Goal: Obtain resource: Download file/media

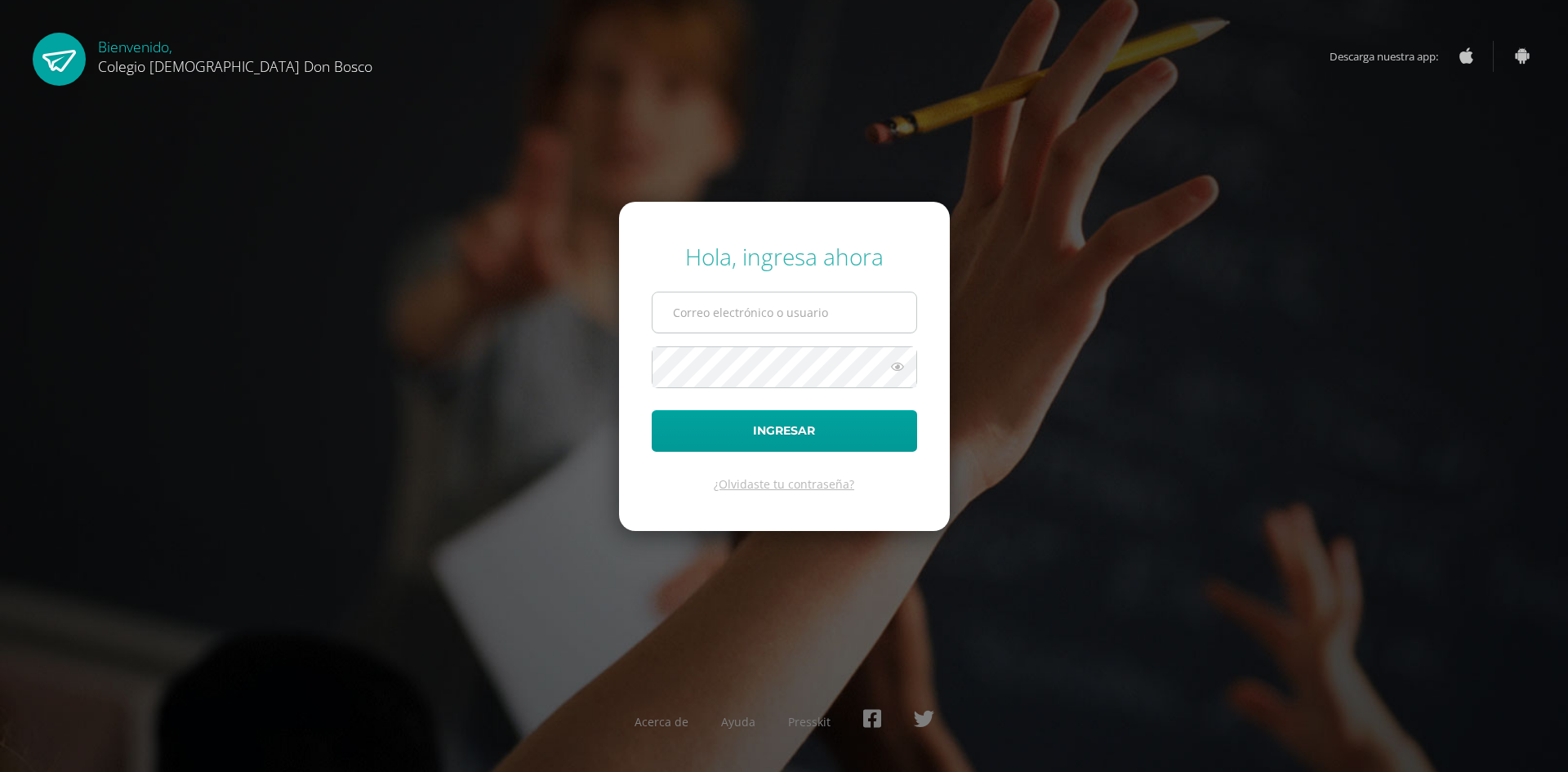
click at [731, 310] on input "text" at bounding box center [784, 312] width 264 height 40
type input "[EMAIL_ADDRESS][DOMAIN_NAME]"
click at [652, 410] on button "Ingresar" at bounding box center [784, 430] width 265 height 41
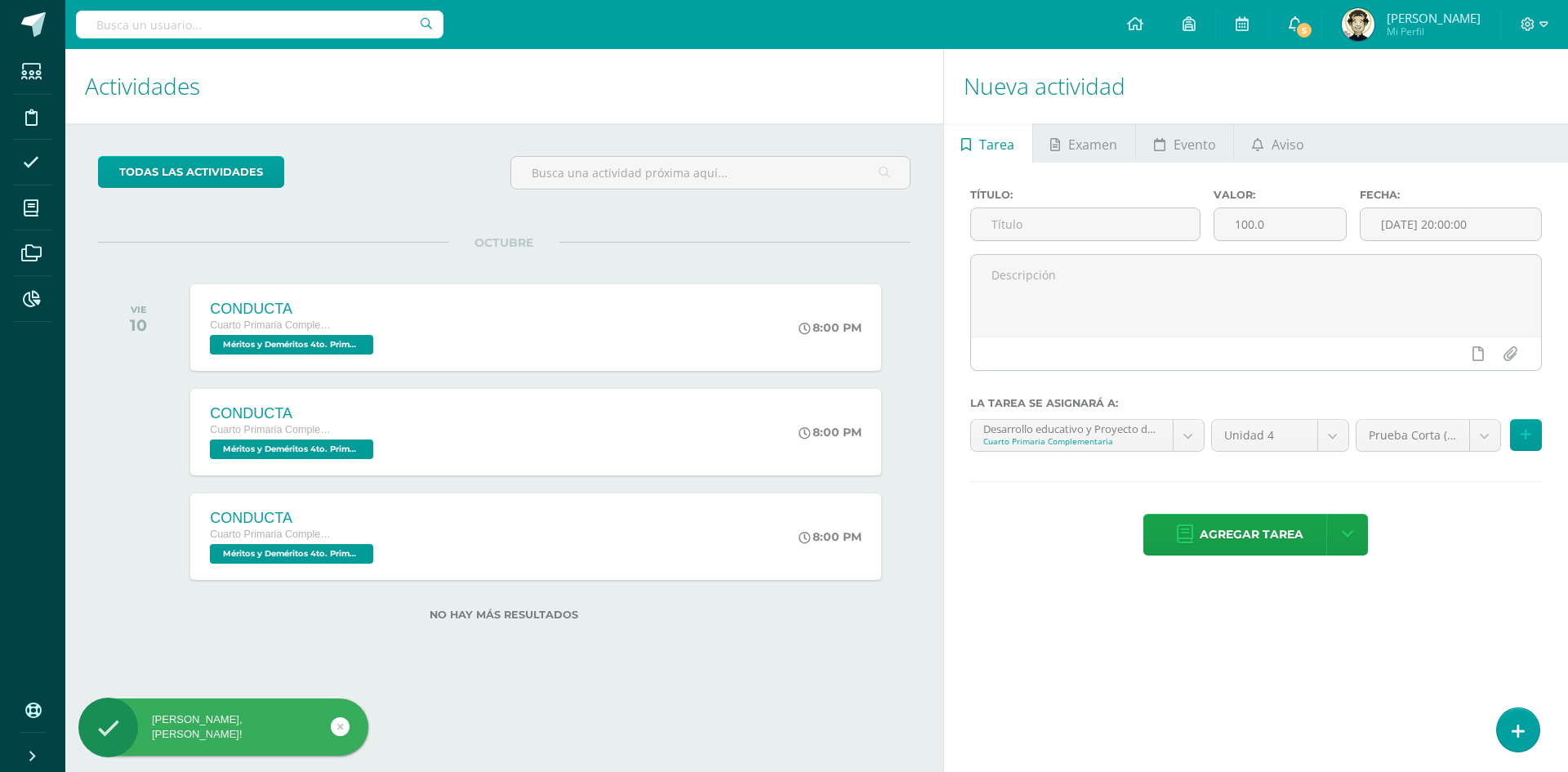
click at [1306, 25] on span "5" at bounding box center [1304, 30] width 18 height 18
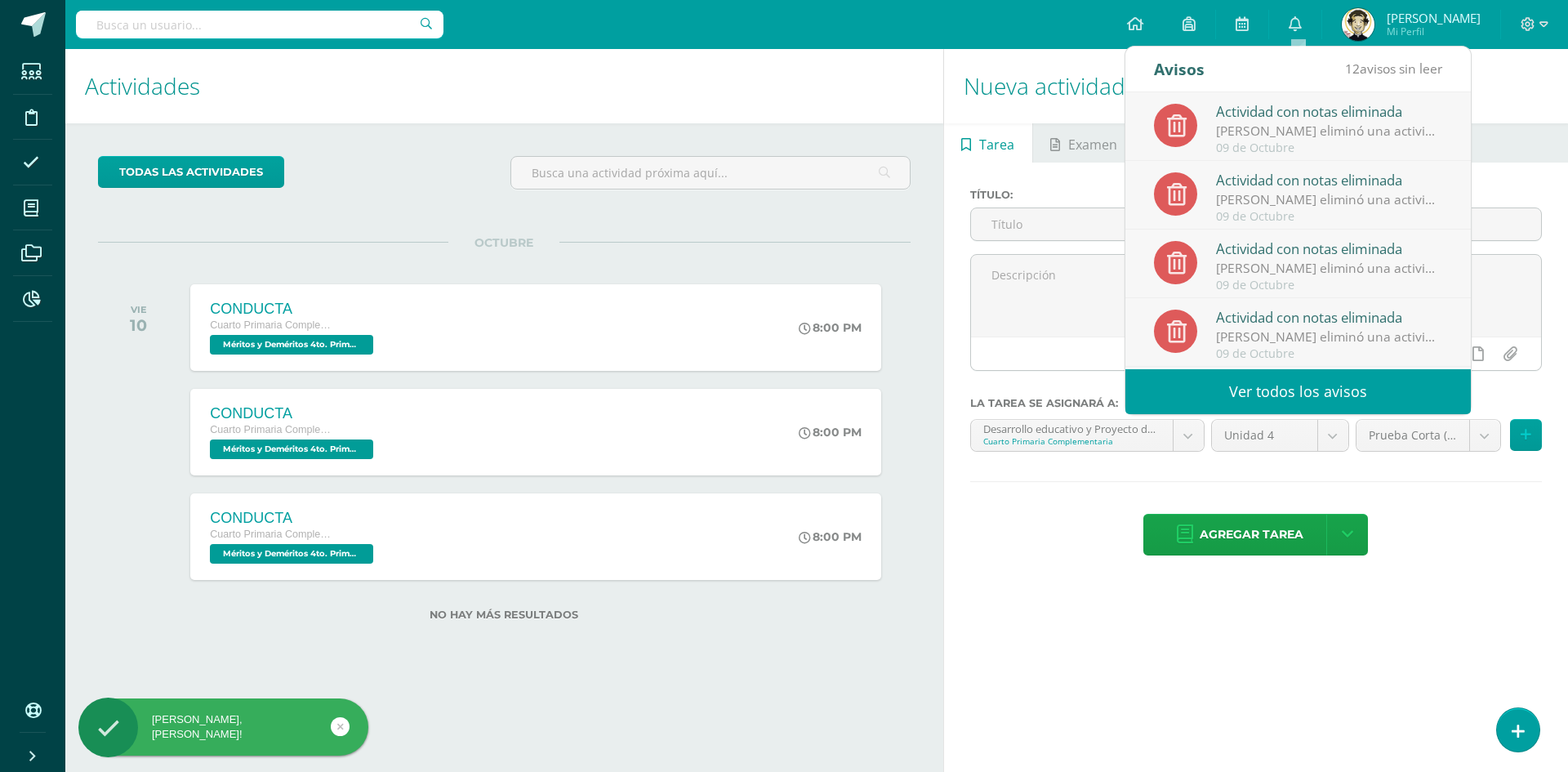
click at [1343, 145] on div "09 de Octubre" at bounding box center [1330, 148] width 227 height 14
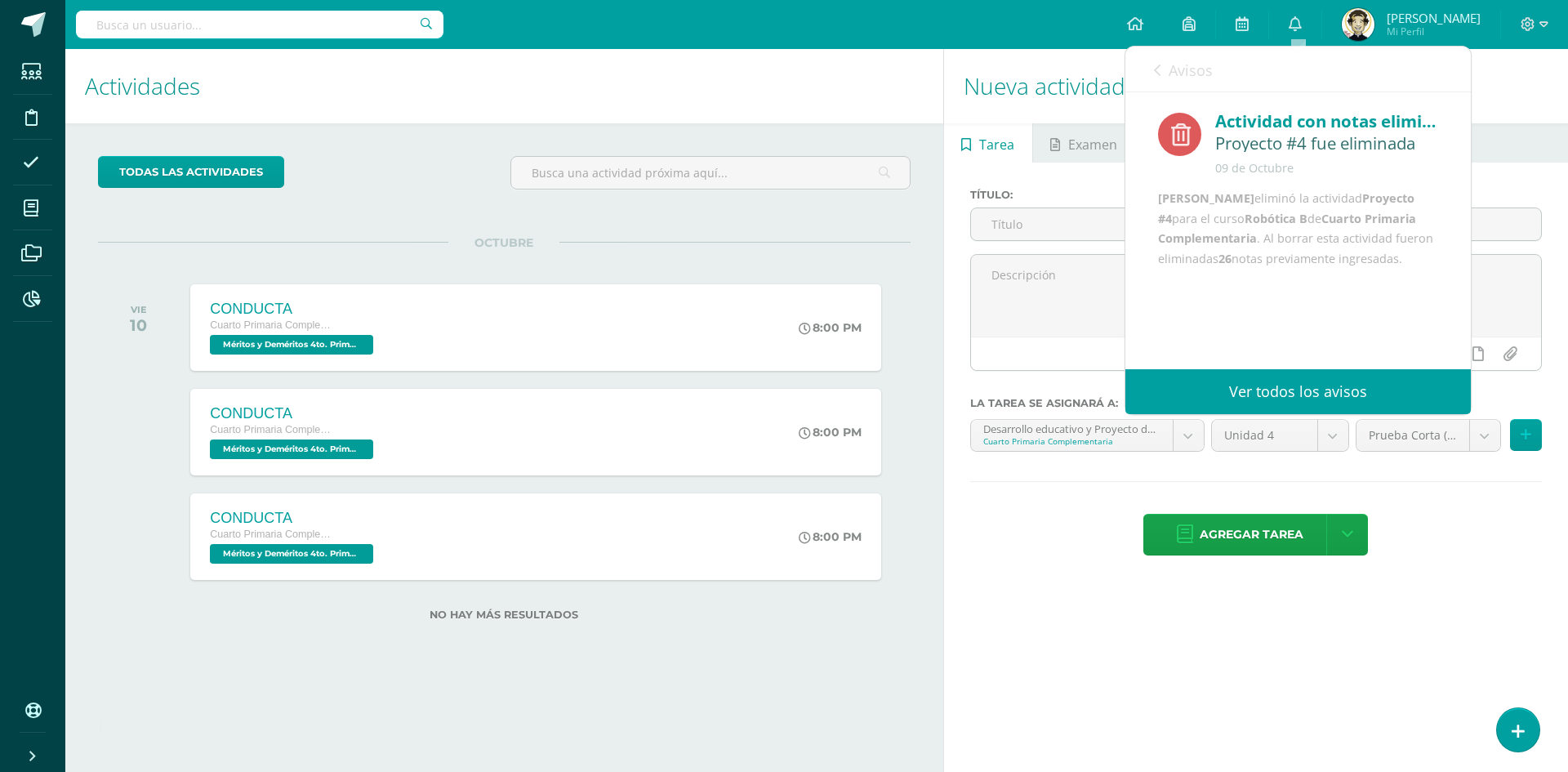
click at [1180, 64] on span "Avisos" at bounding box center [1191, 70] width 44 height 19
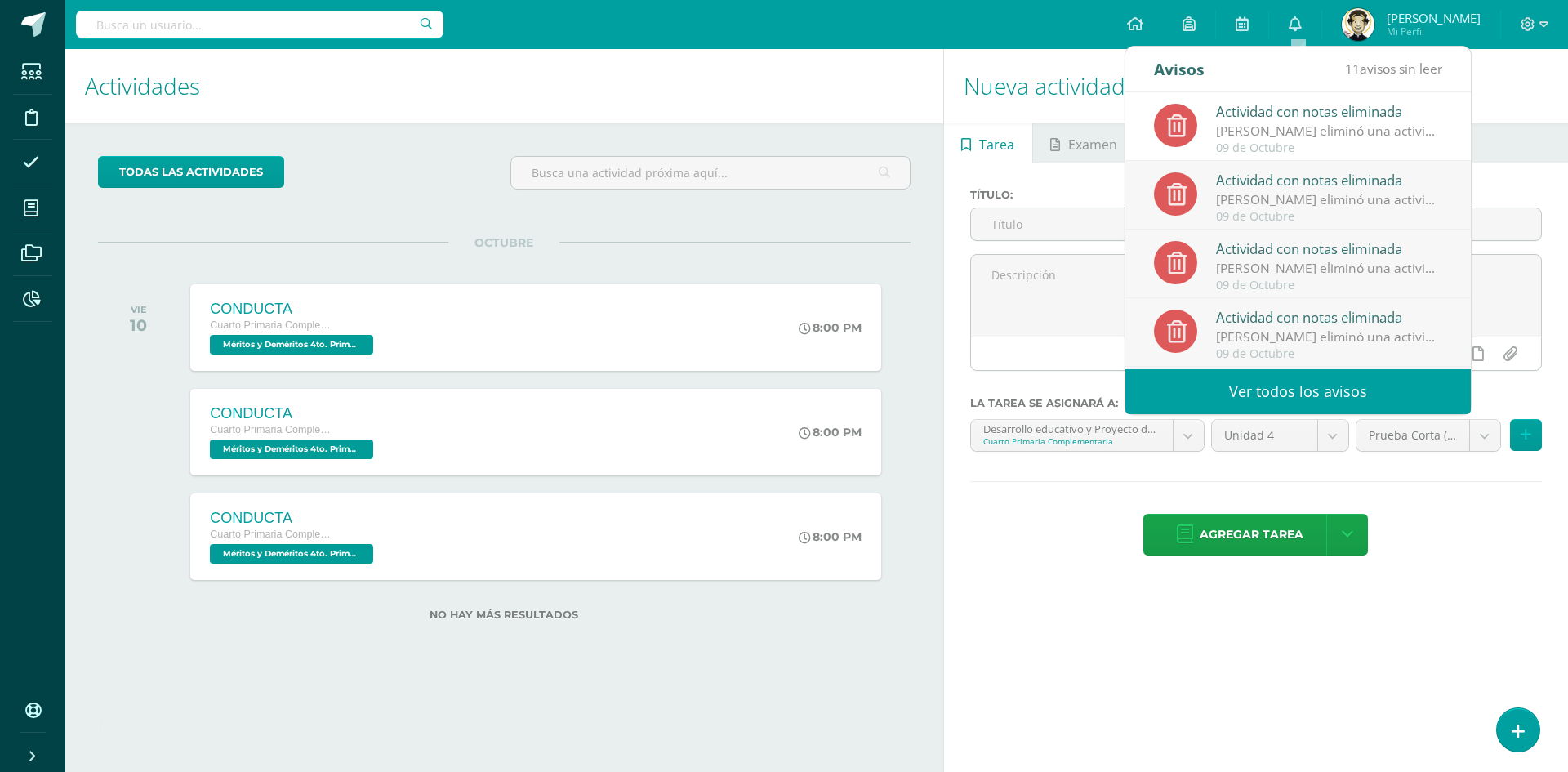
click at [1276, 202] on div "[PERSON_NAME] eliminó una actividad en Robótica B Cuarto Primaria Complementaria" at bounding box center [1330, 200] width 227 height 19
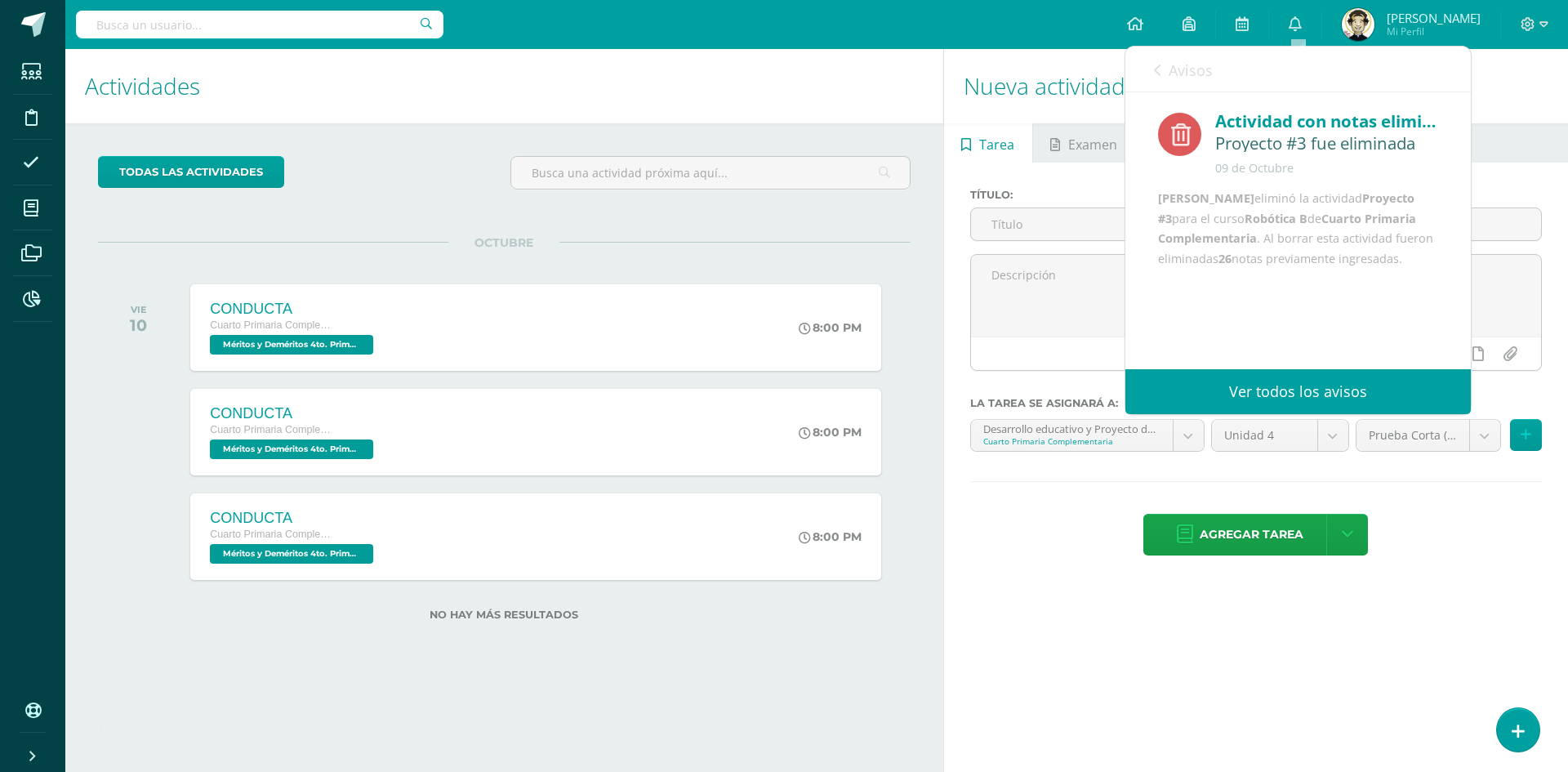
click at [1161, 61] on link "Avisos" at bounding box center [1183, 69] width 59 height 47
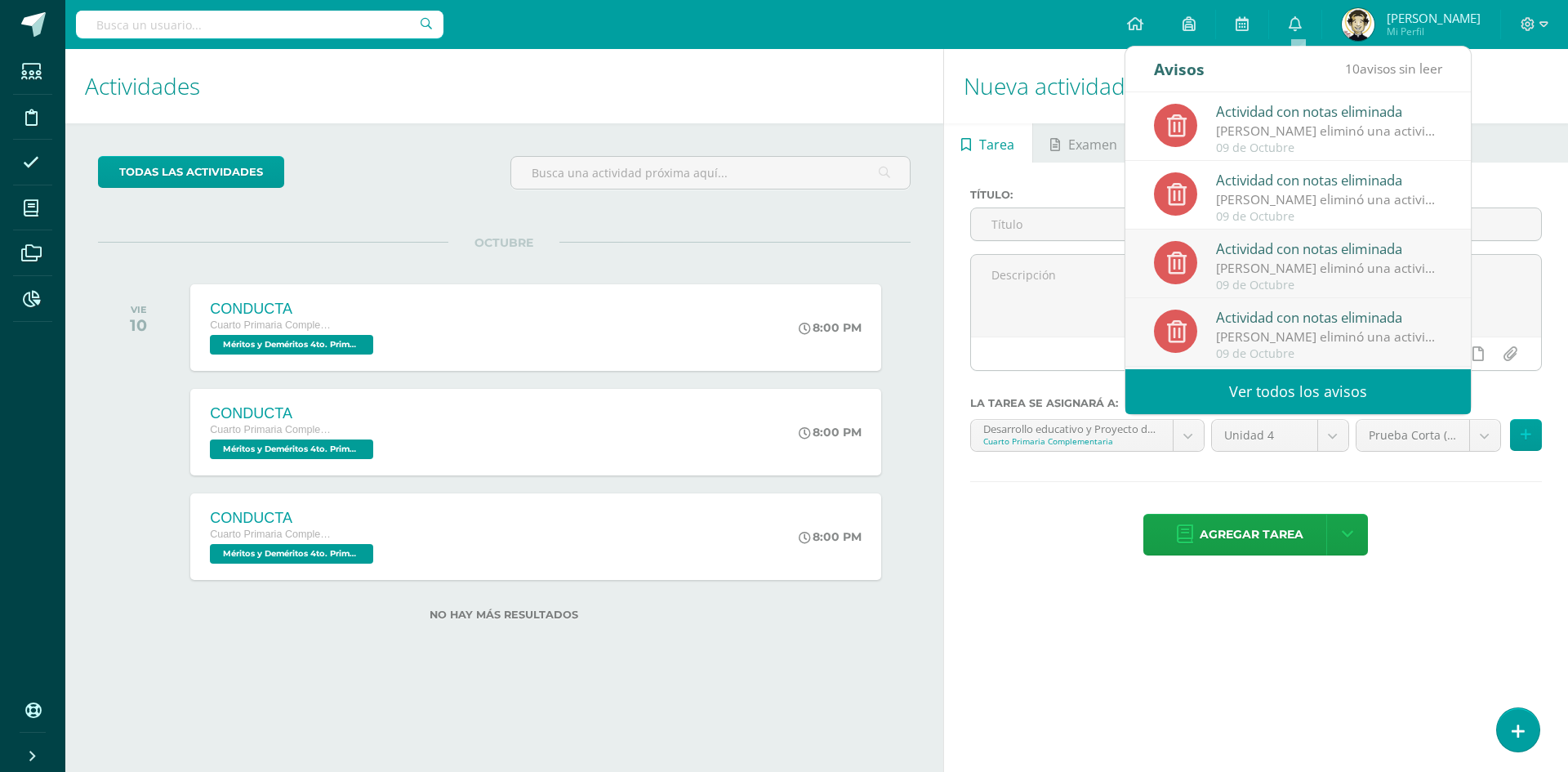
click at [1265, 269] on div "[PERSON_NAME] eliminó una actividad en Robótica B Cuarto Primaria Complementaria" at bounding box center [1330, 268] width 227 height 19
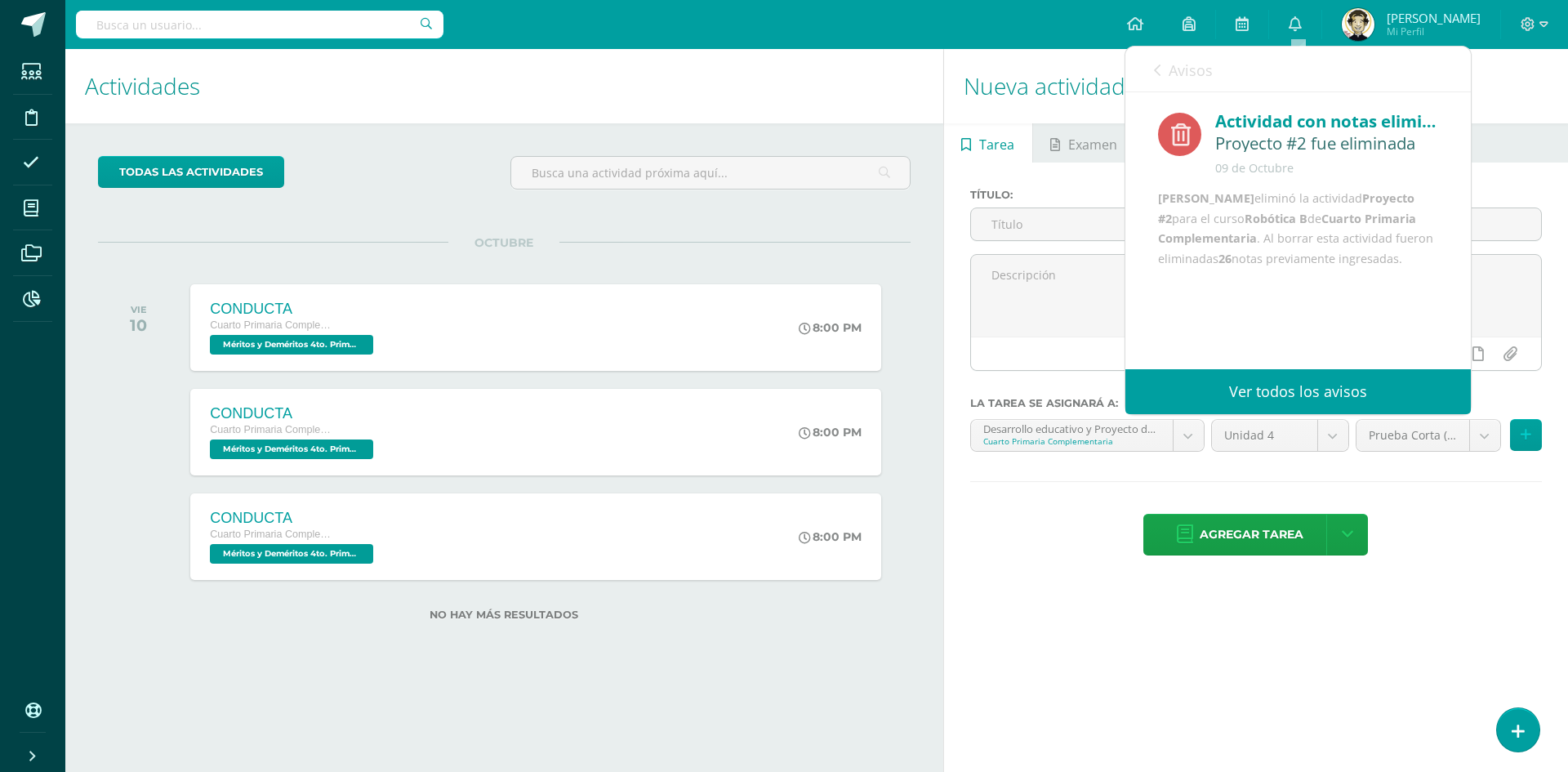
click at [1179, 72] on span "Avisos" at bounding box center [1191, 70] width 44 height 19
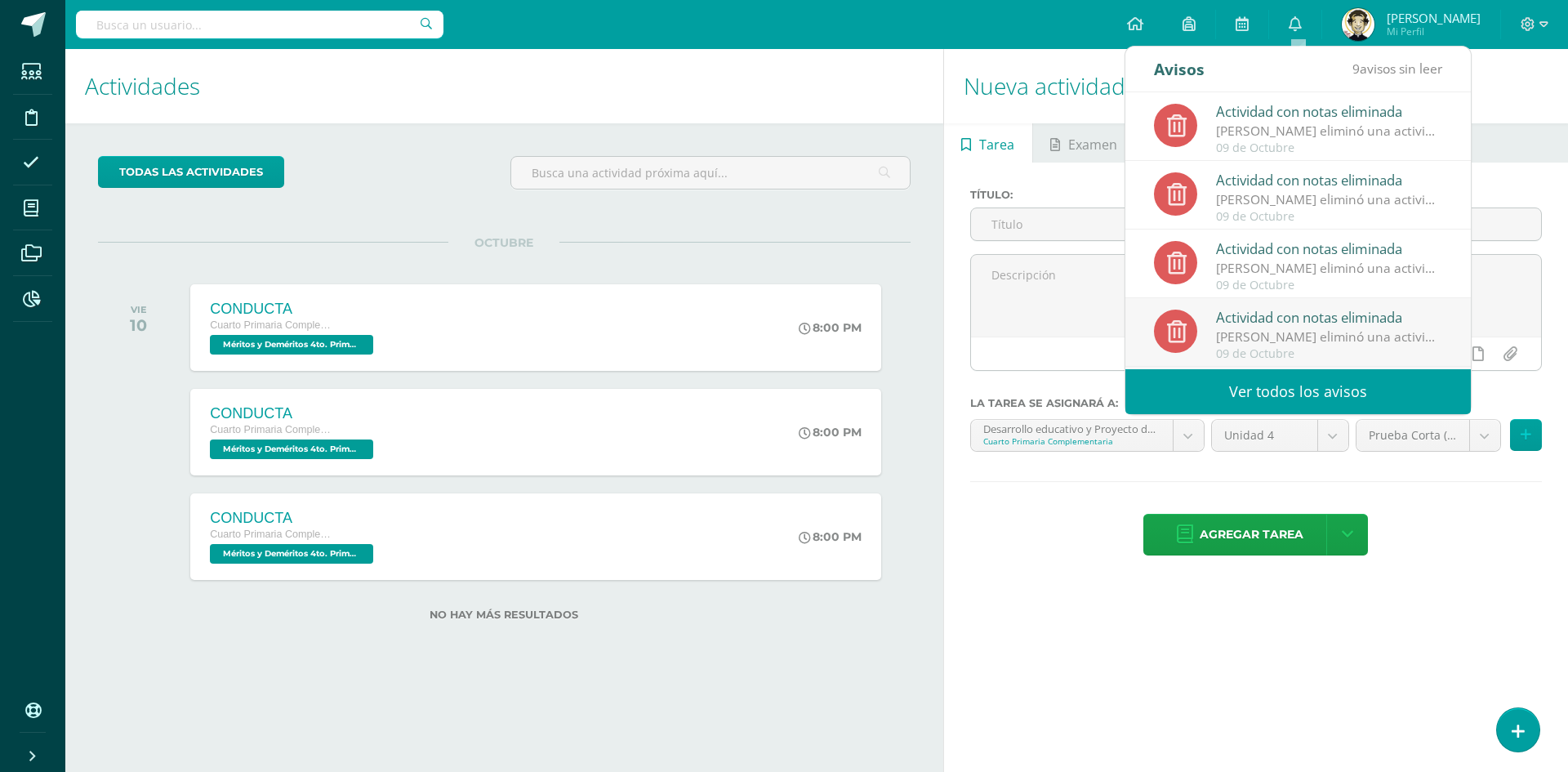
click at [1281, 348] on div "09 de Octubre" at bounding box center [1330, 354] width 227 height 14
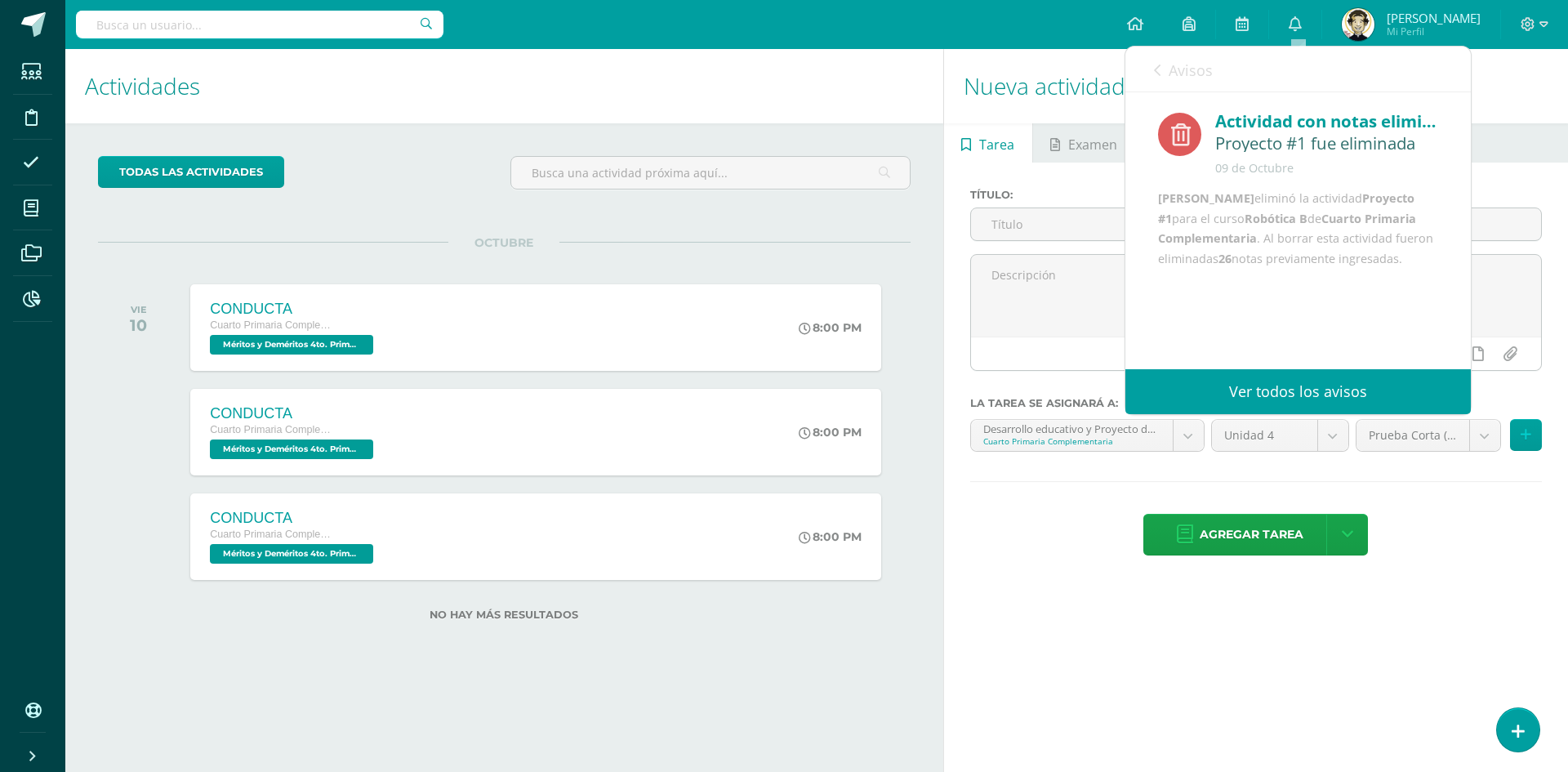
click at [1200, 70] on span "Avisos" at bounding box center [1191, 70] width 44 height 19
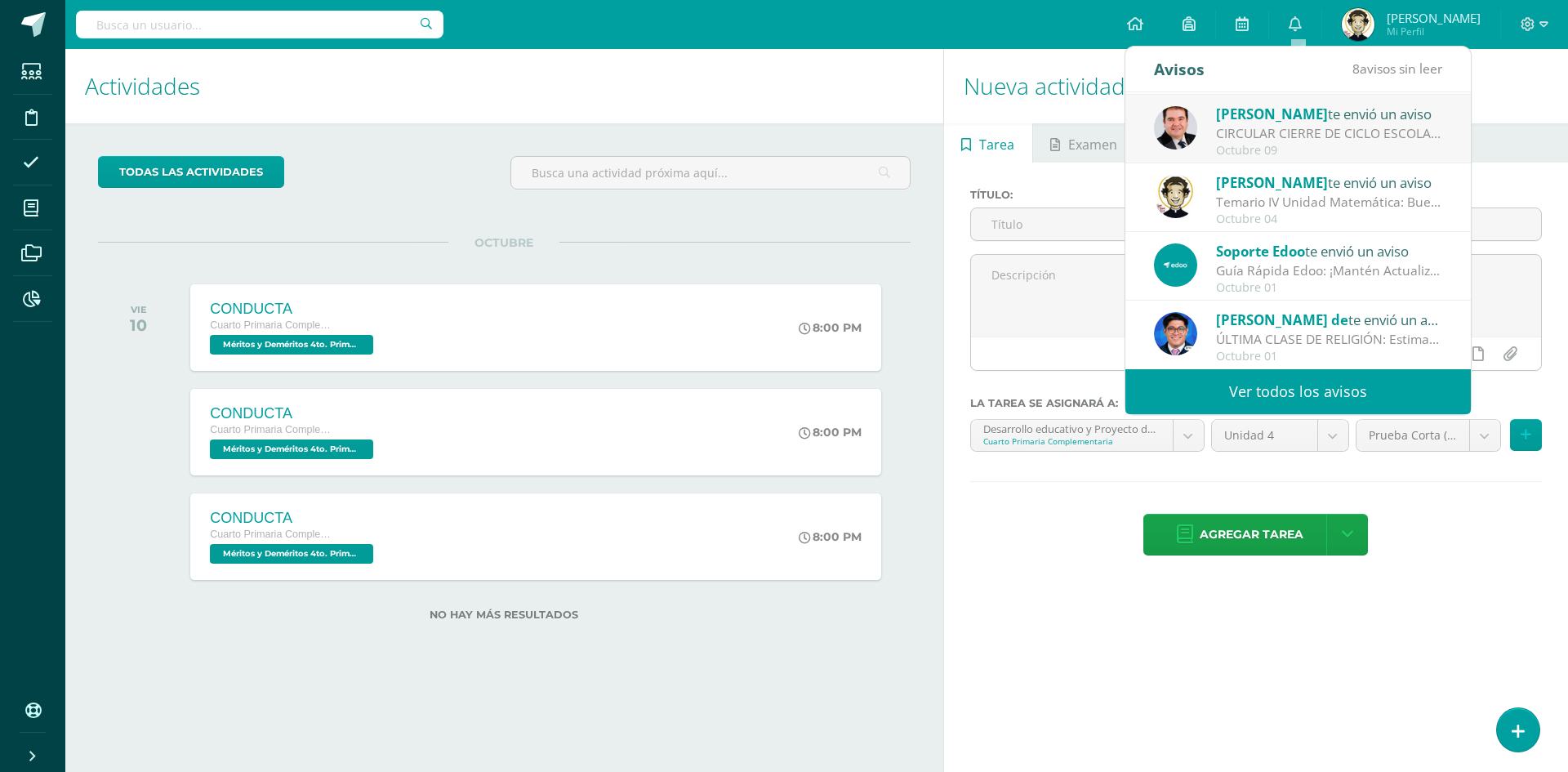
scroll to position [190, 0]
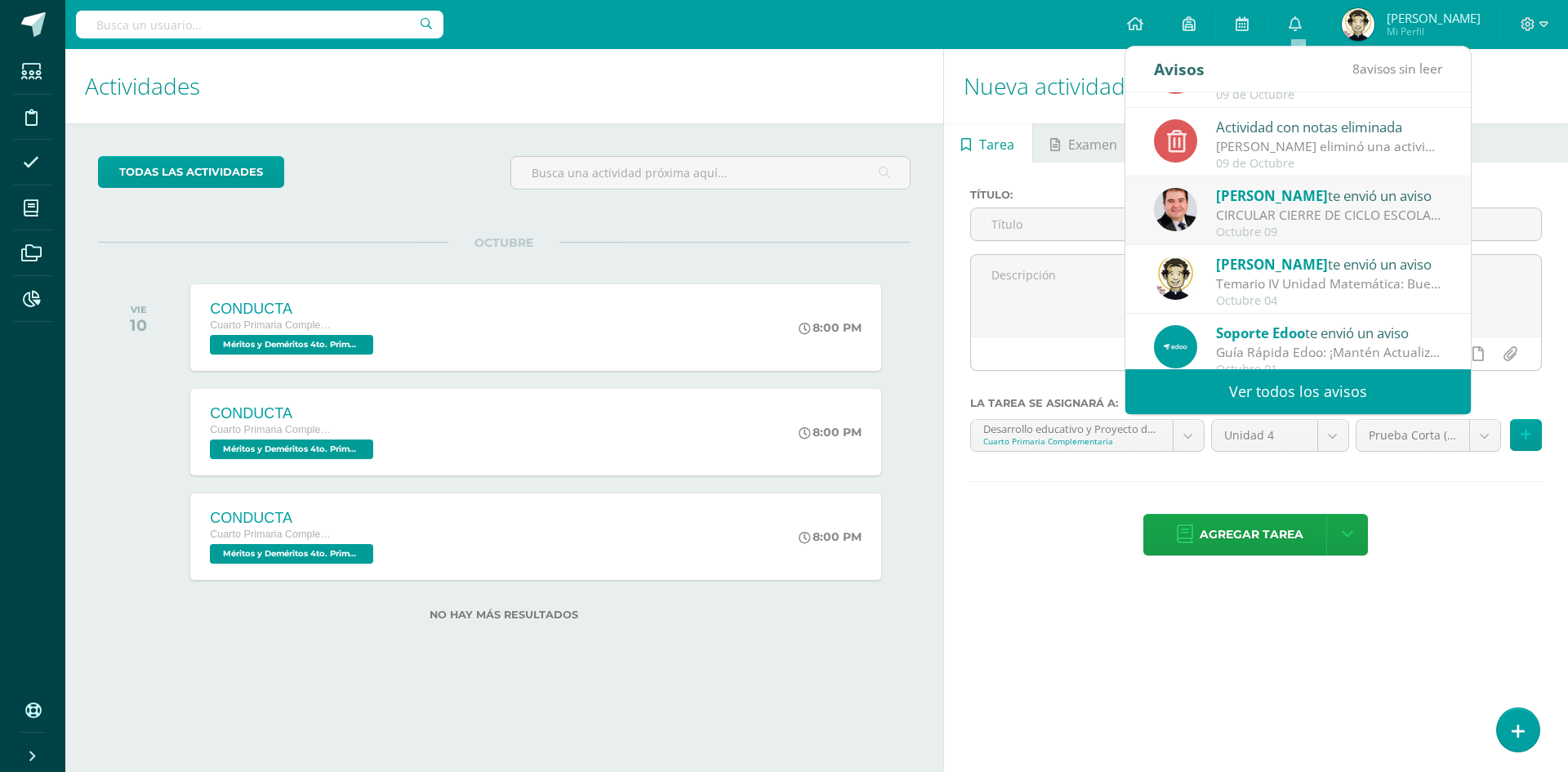
click at [1321, 213] on div "CIRCULAR CIERRE DE CICLO ESCOLAR 2025: Buenas tardes estimados Padres y Madres …" at bounding box center [1330, 216] width 227 height 19
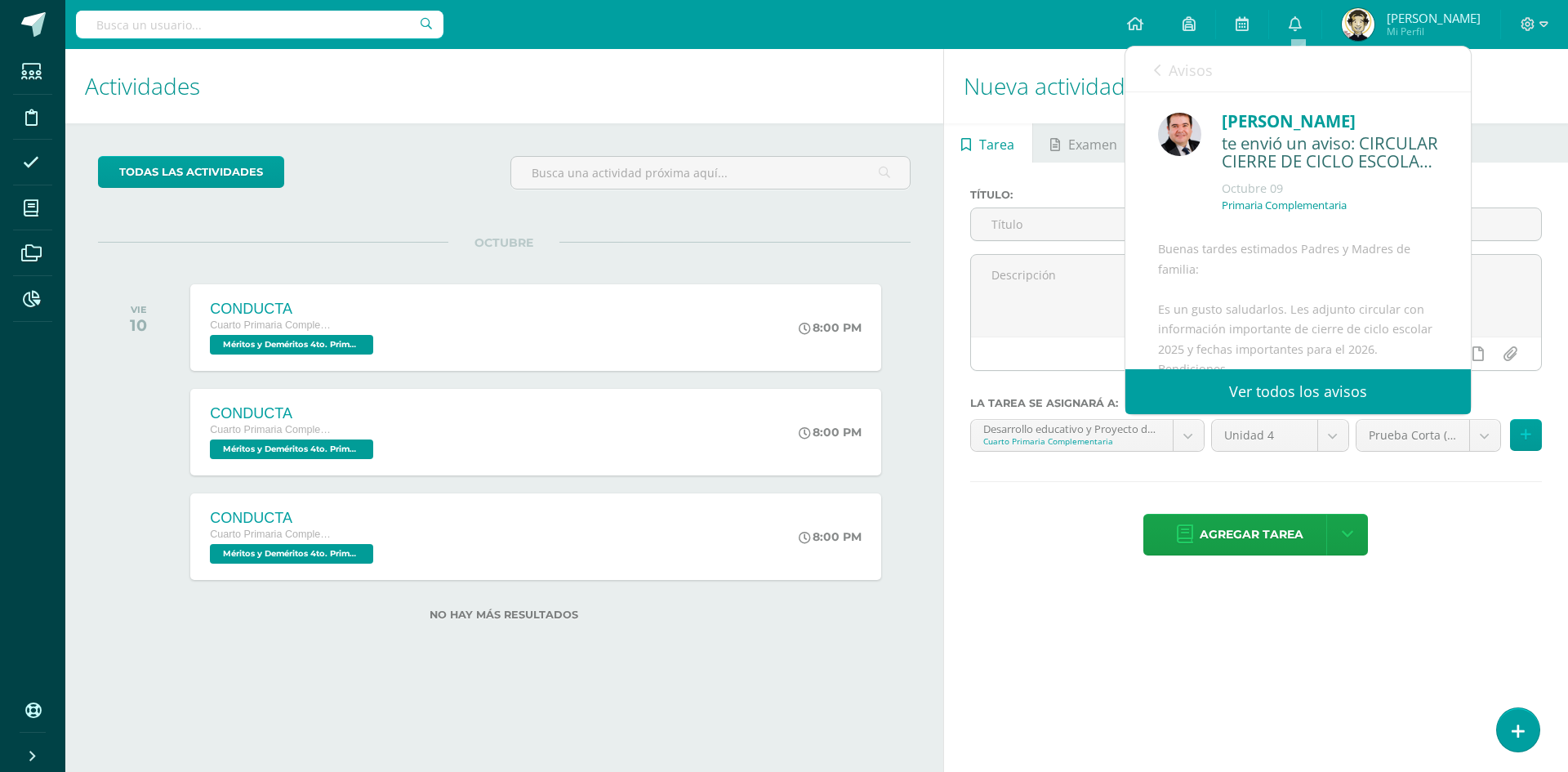
click at [1202, 69] on span "Avisos" at bounding box center [1191, 70] width 44 height 19
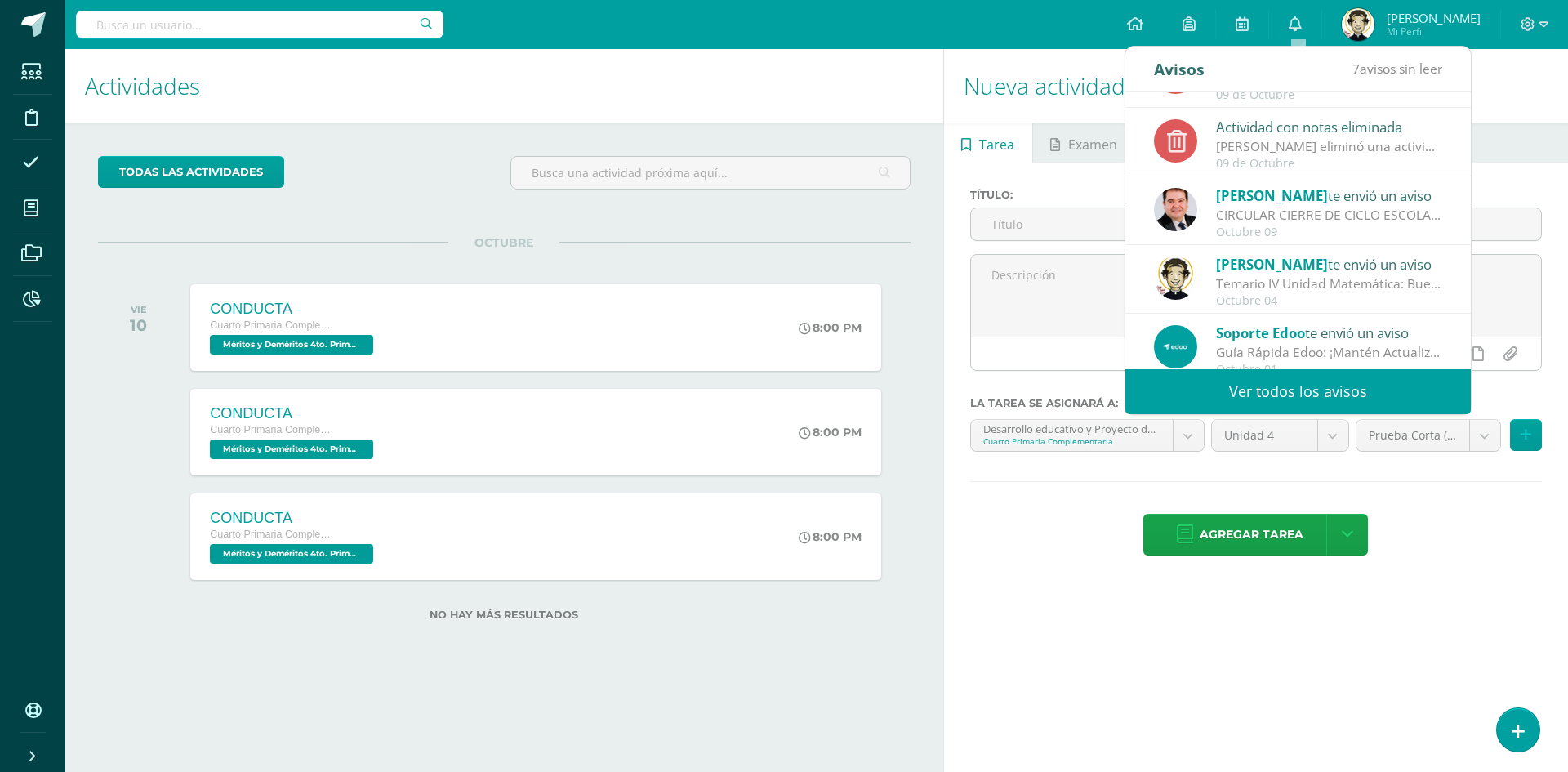
click at [850, 91] on h1 "Actividades" at bounding box center [505, 86] width 839 height 74
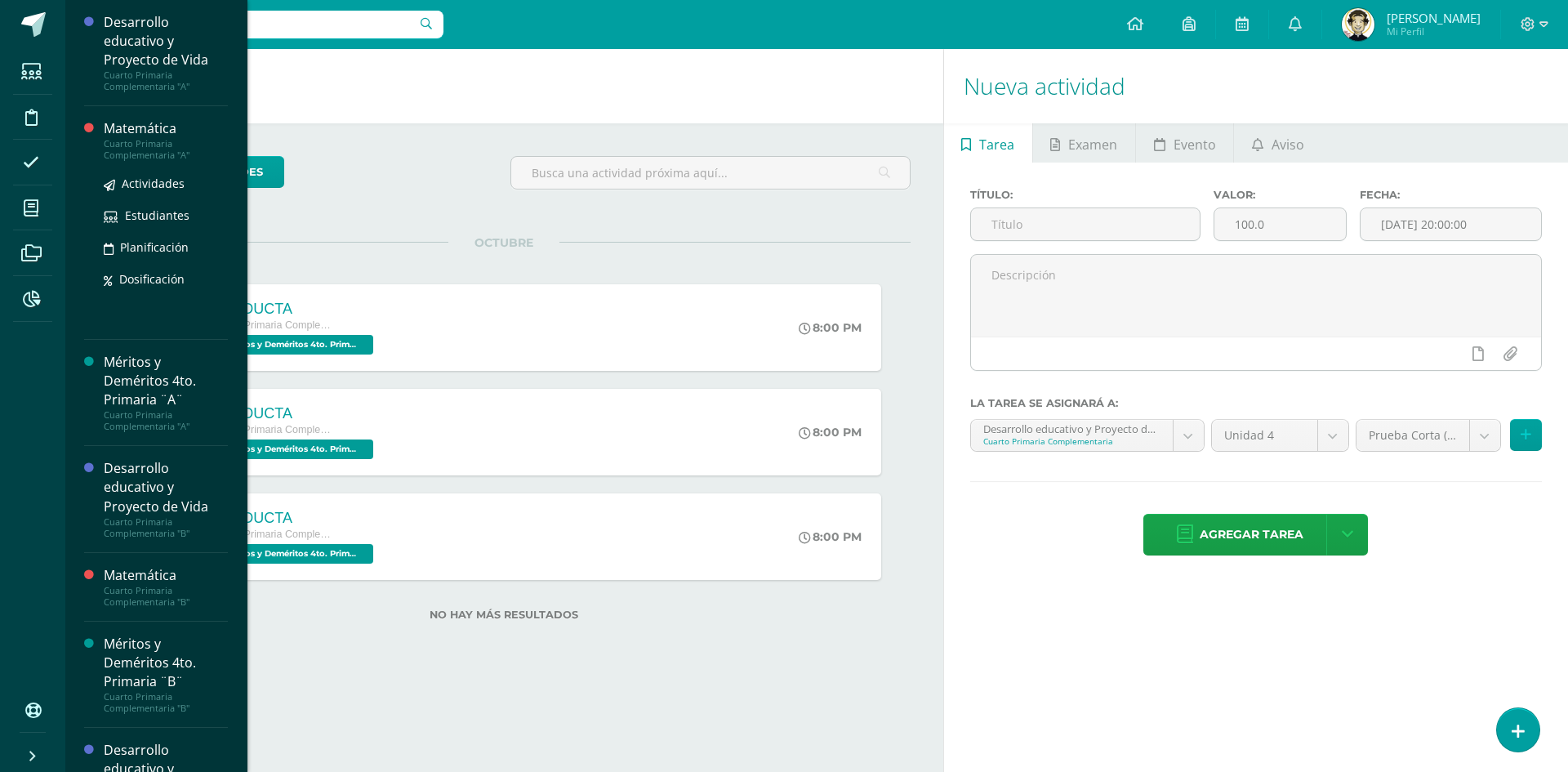
click at [167, 134] on div "Matemática" at bounding box center [166, 129] width 124 height 19
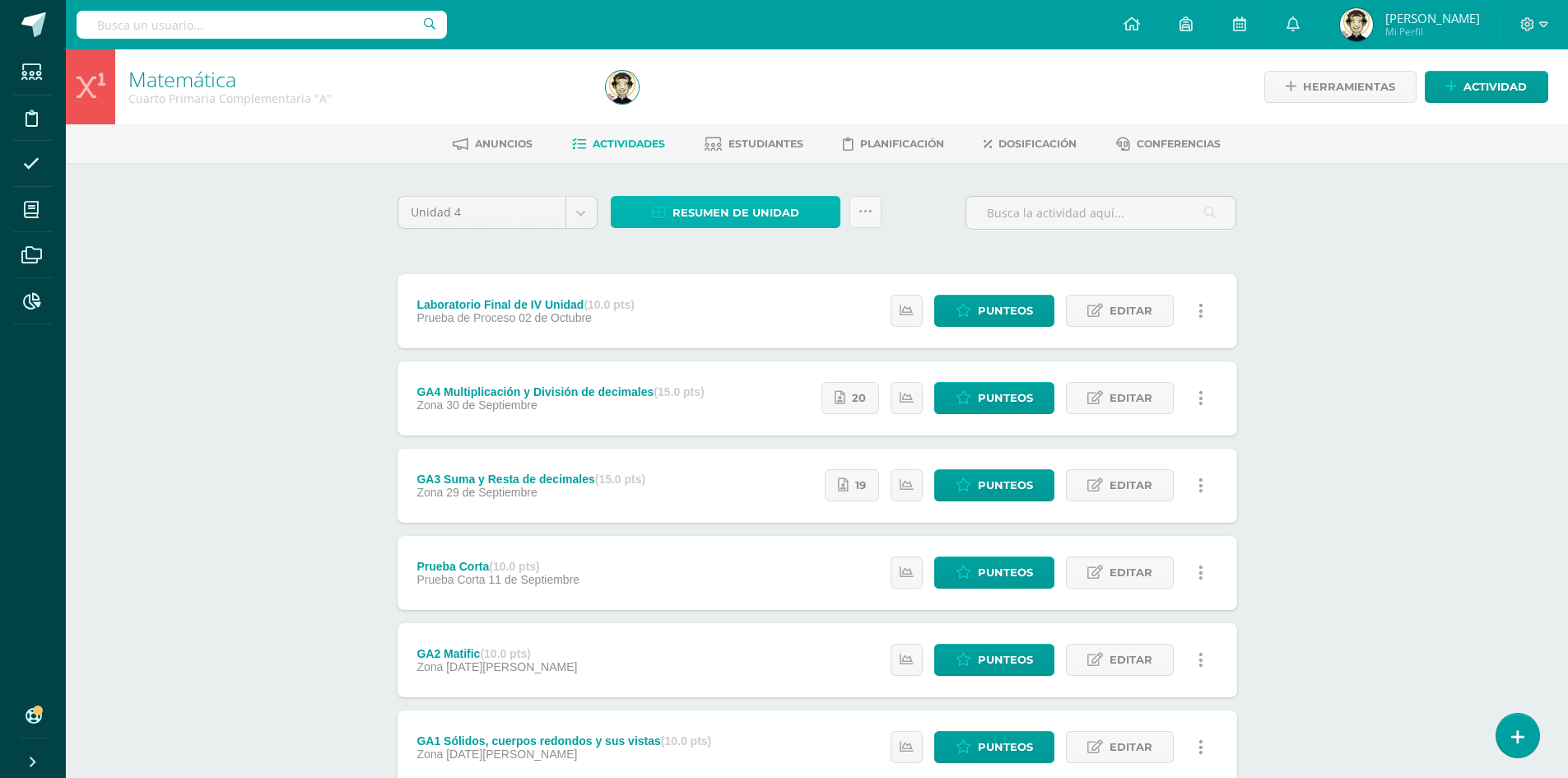
click at [744, 222] on span "Resumen de unidad" at bounding box center [736, 213] width 127 height 31
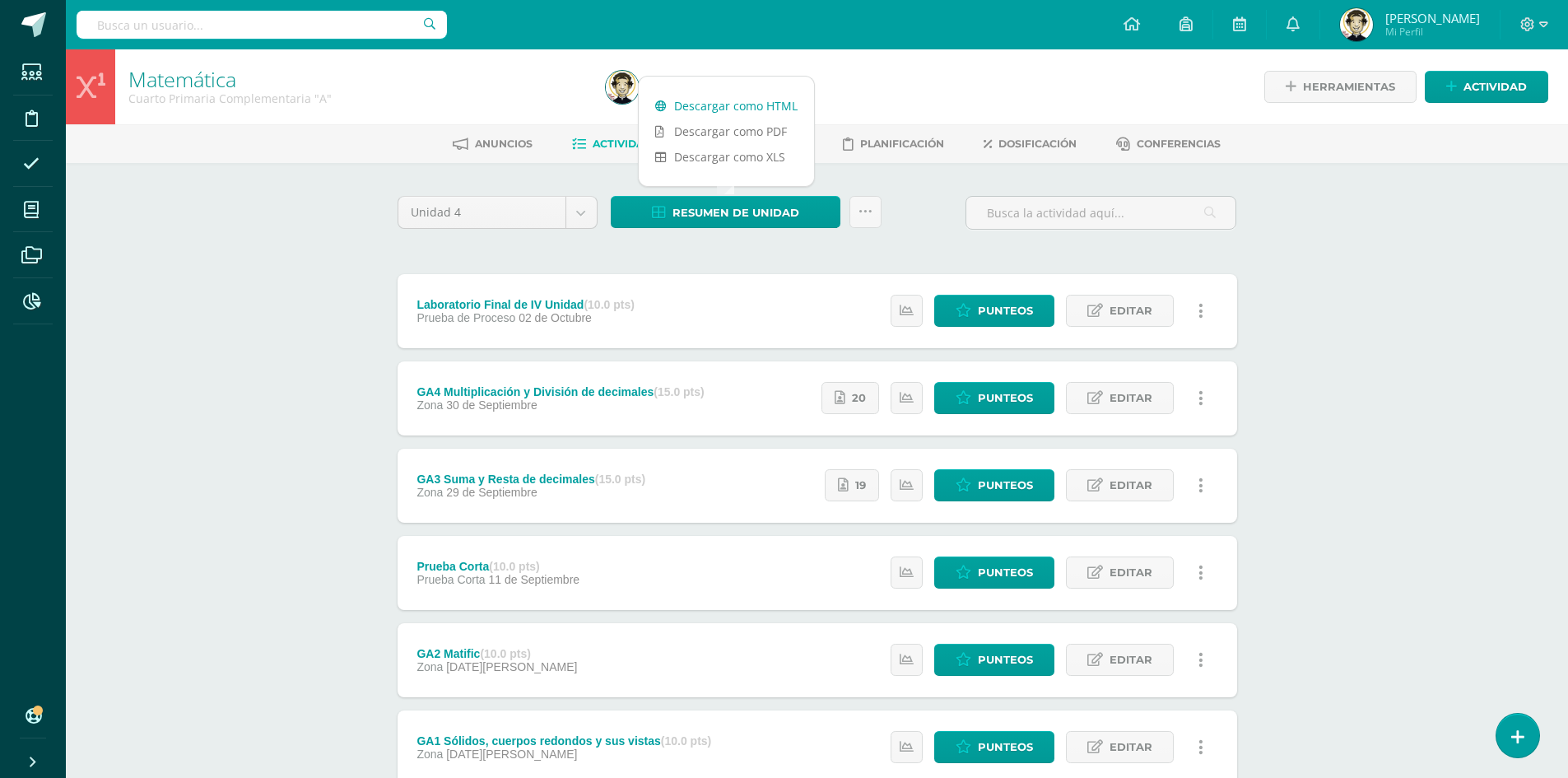
click at [747, 106] on link "Descargar como HTML" at bounding box center [727, 106] width 175 height 26
